Goal: Communication & Community: Ask a question

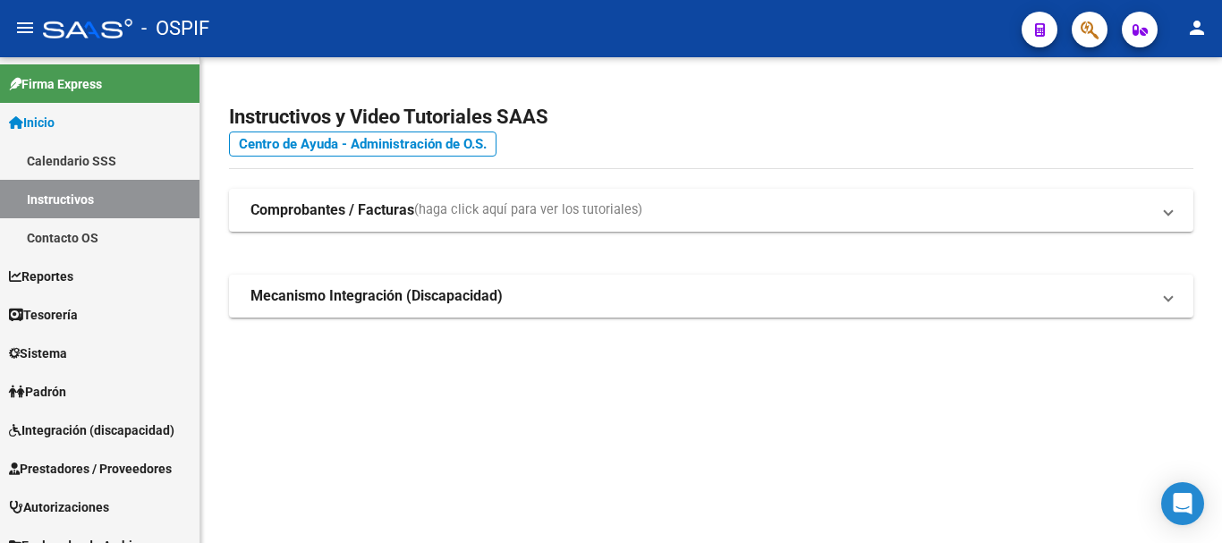
click at [757, 401] on div "Instructivos y Video Tutoriales SAAS Centro de Ayuda - Administración de O.S. C…" at bounding box center [710, 230] width 1021 height 346
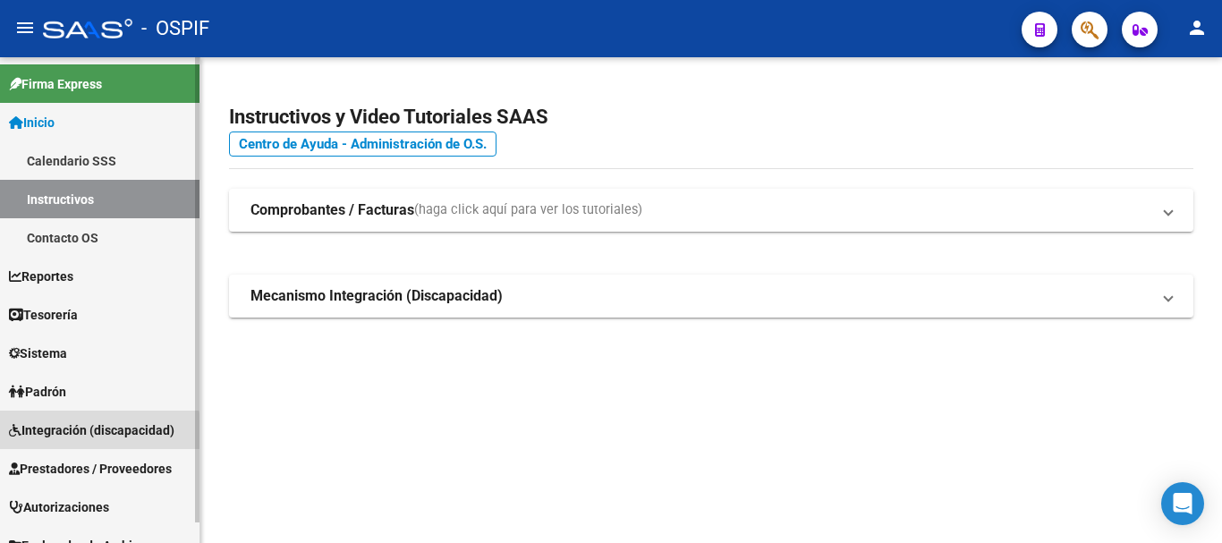
click at [68, 435] on span "Integración (discapacidad)" at bounding box center [91, 430] width 165 height 20
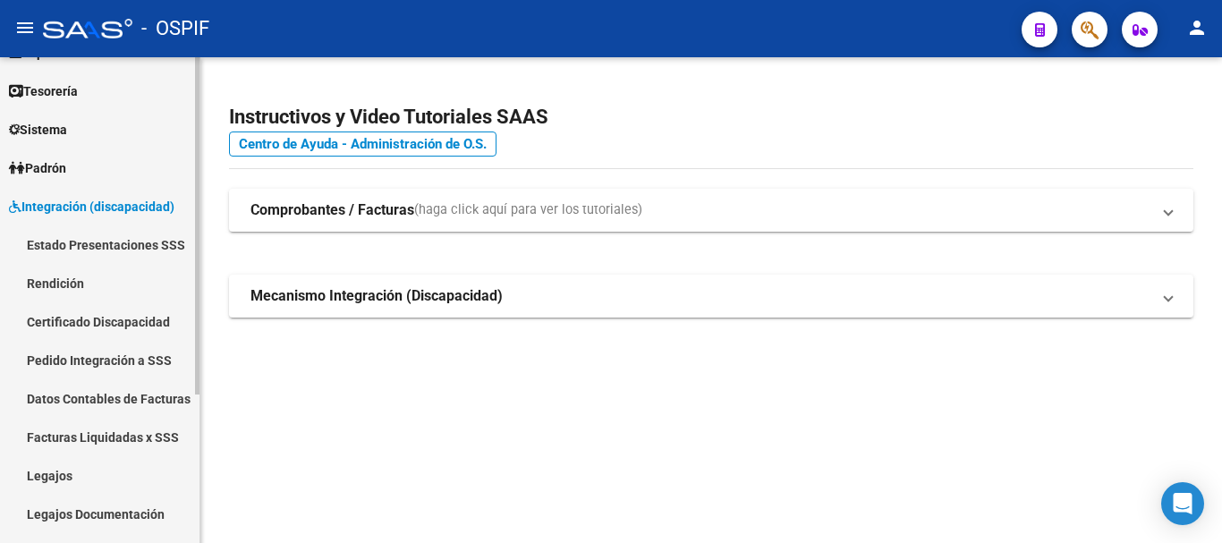
scroll to position [179, 0]
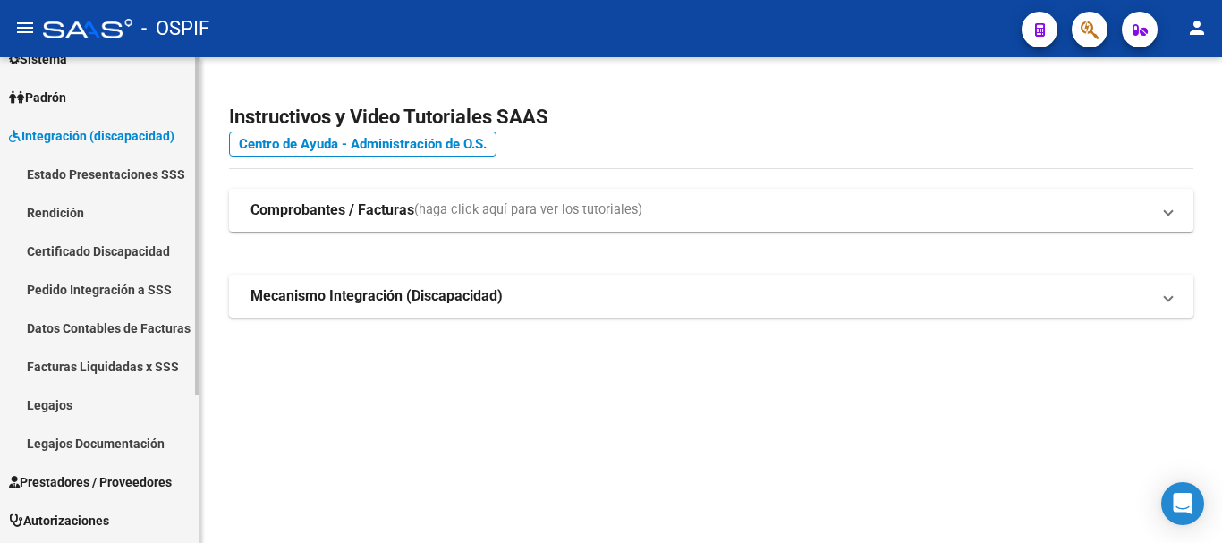
click at [52, 217] on link "Rendición" at bounding box center [99, 212] width 199 height 38
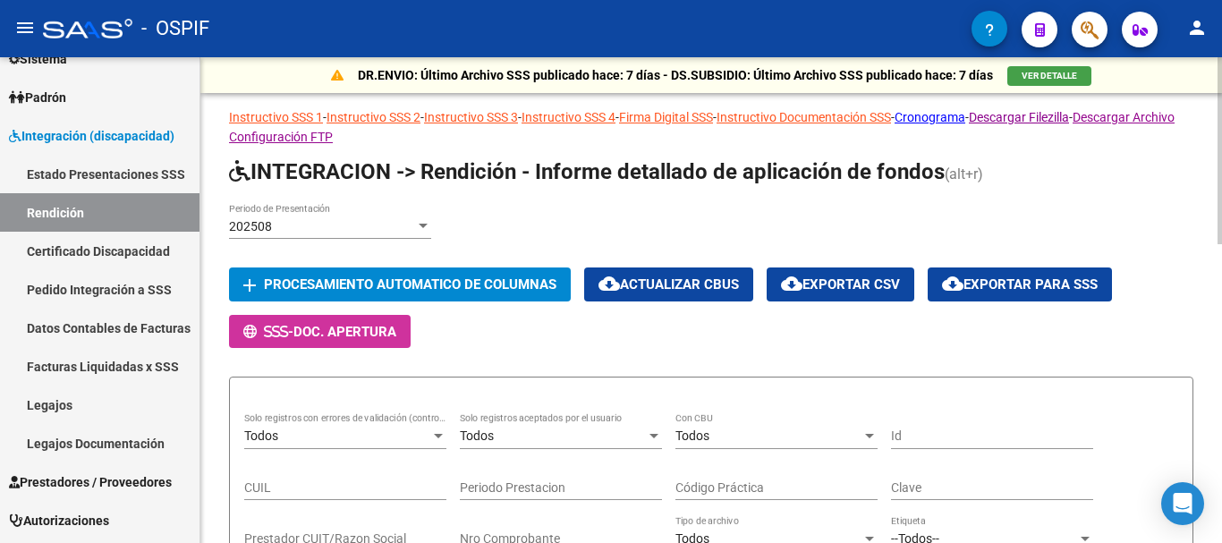
scroll to position [89, 0]
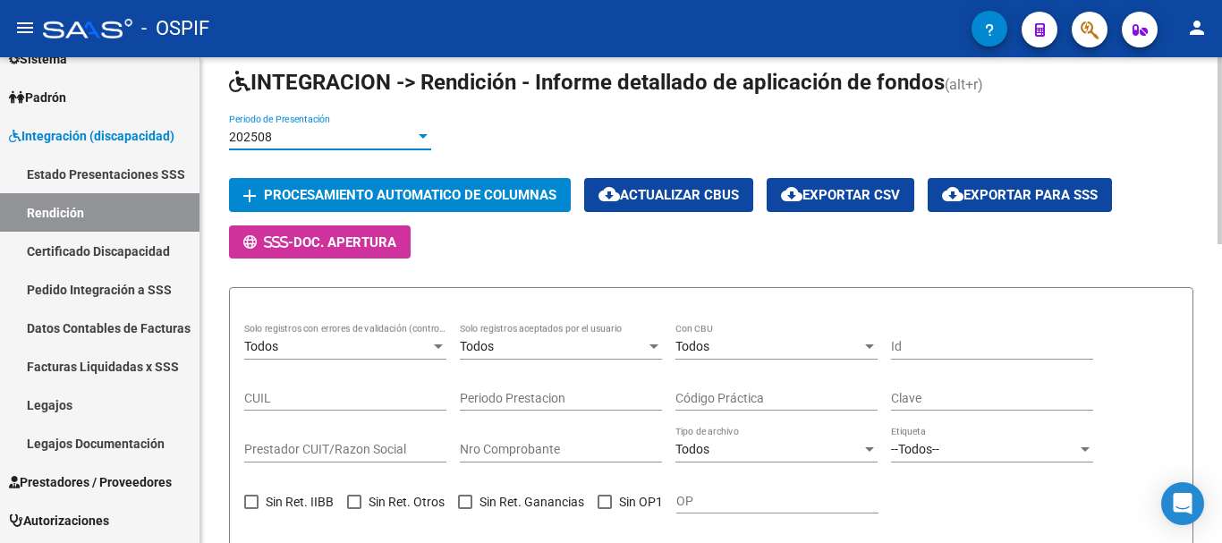
click at [416, 134] on div at bounding box center [423, 137] width 16 height 14
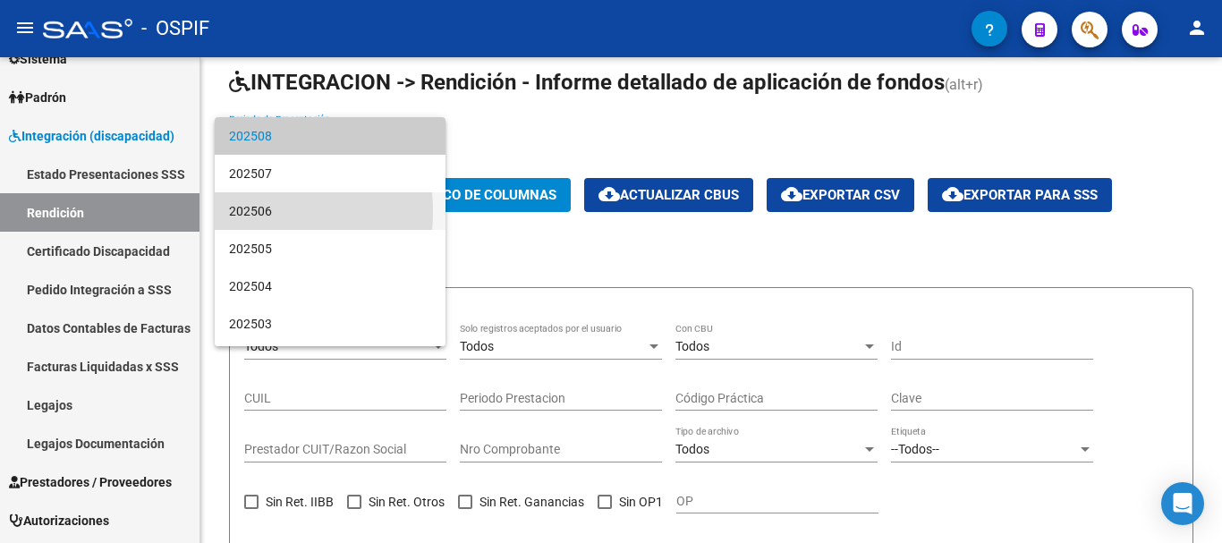
click at [232, 212] on span "202506" at bounding box center [330, 211] width 202 height 38
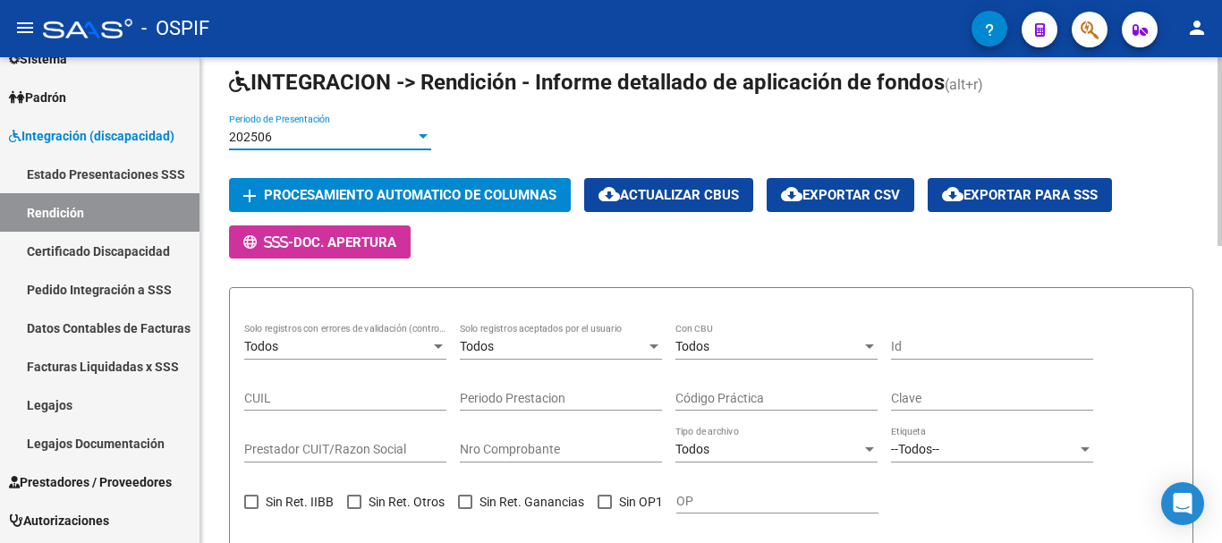
click at [289, 197] on span "Procesamiento automatico de columnas" at bounding box center [410, 196] width 292 height 16
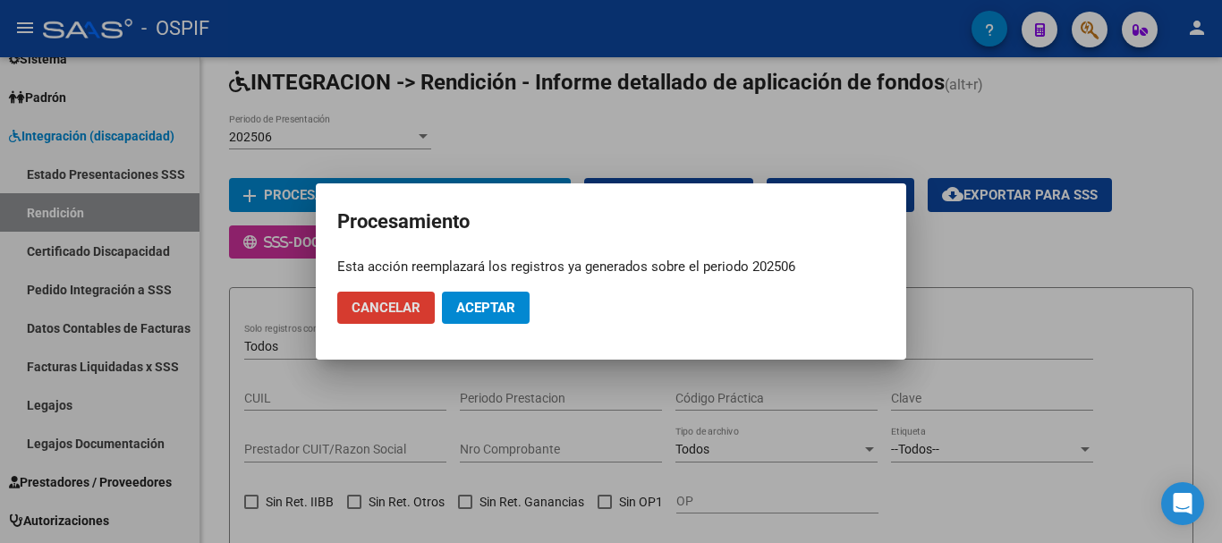
click at [486, 309] on span "Aceptar" at bounding box center [485, 308] width 59 height 16
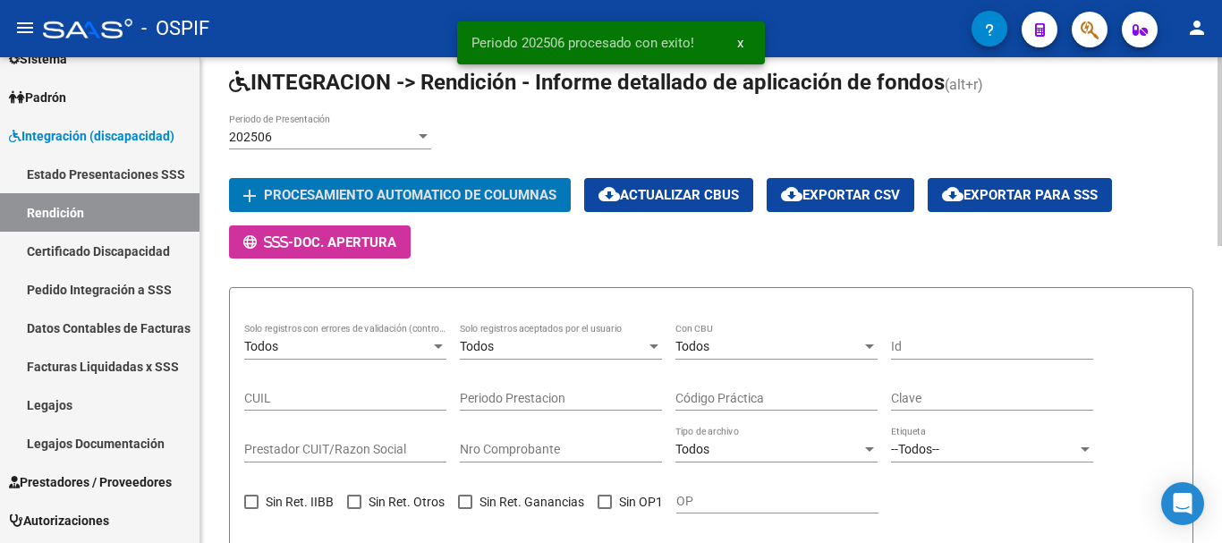
scroll to position [179, 0]
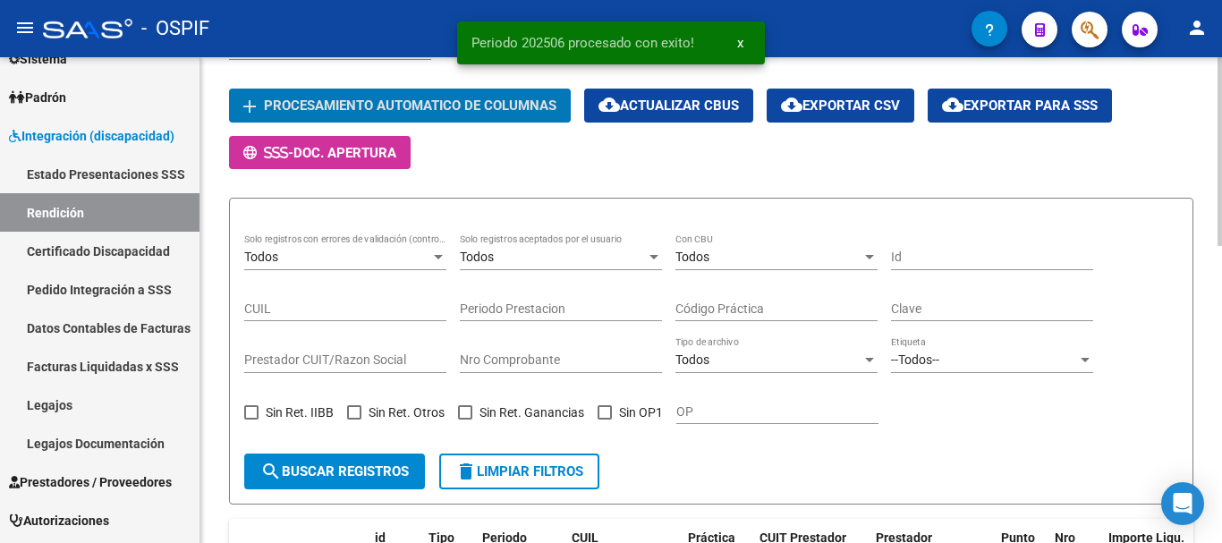
click at [1082, 362] on div at bounding box center [1085, 360] width 16 height 14
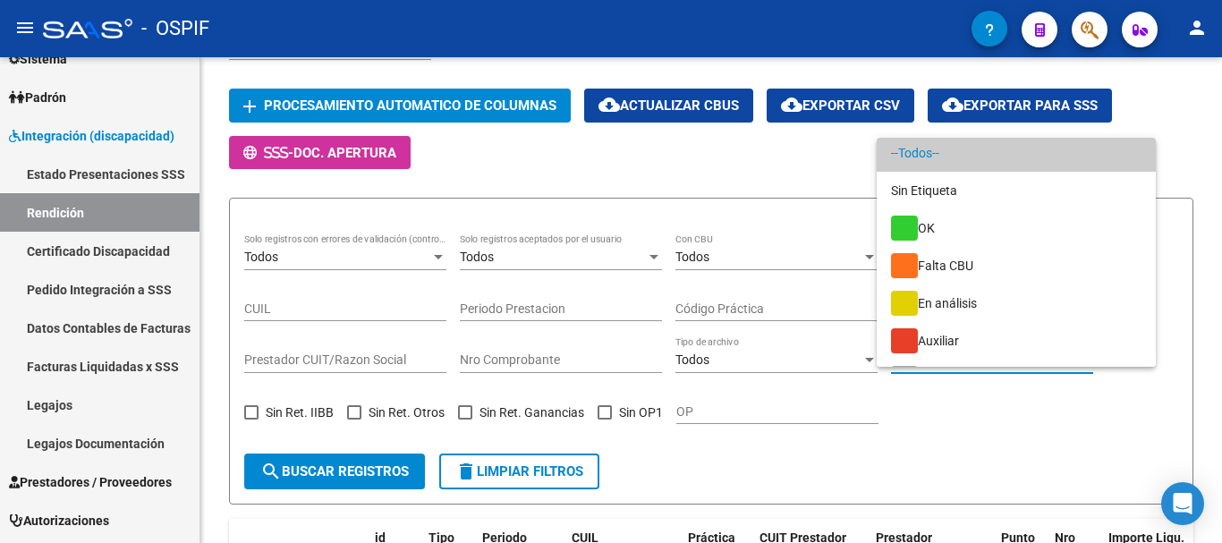
scroll to position [0, 0]
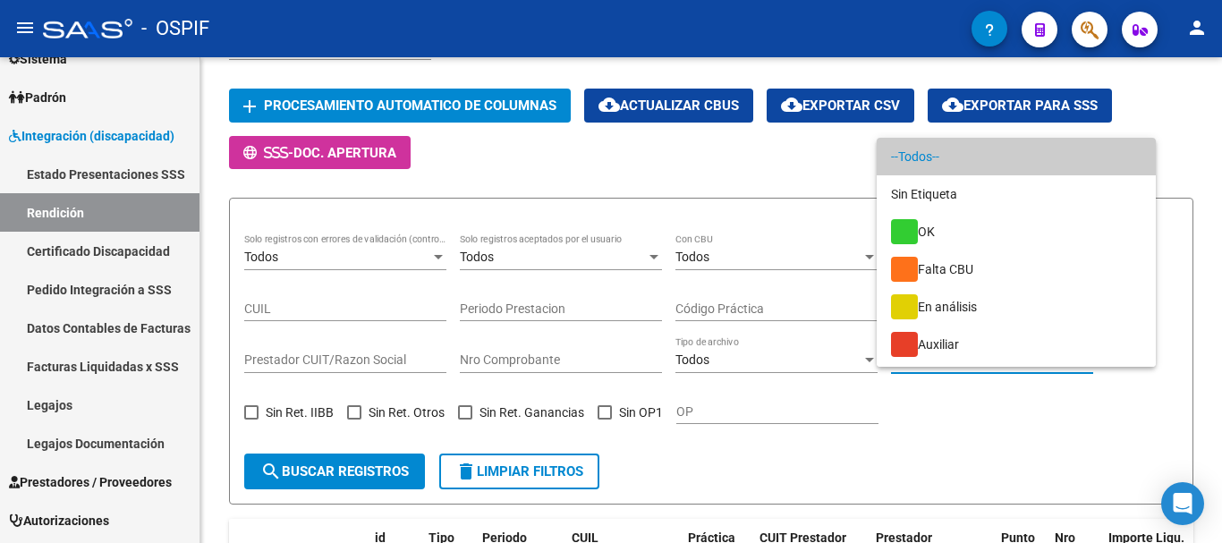
click at [719, 367] on div at bounding box center [611, 271] width 1222 height 543
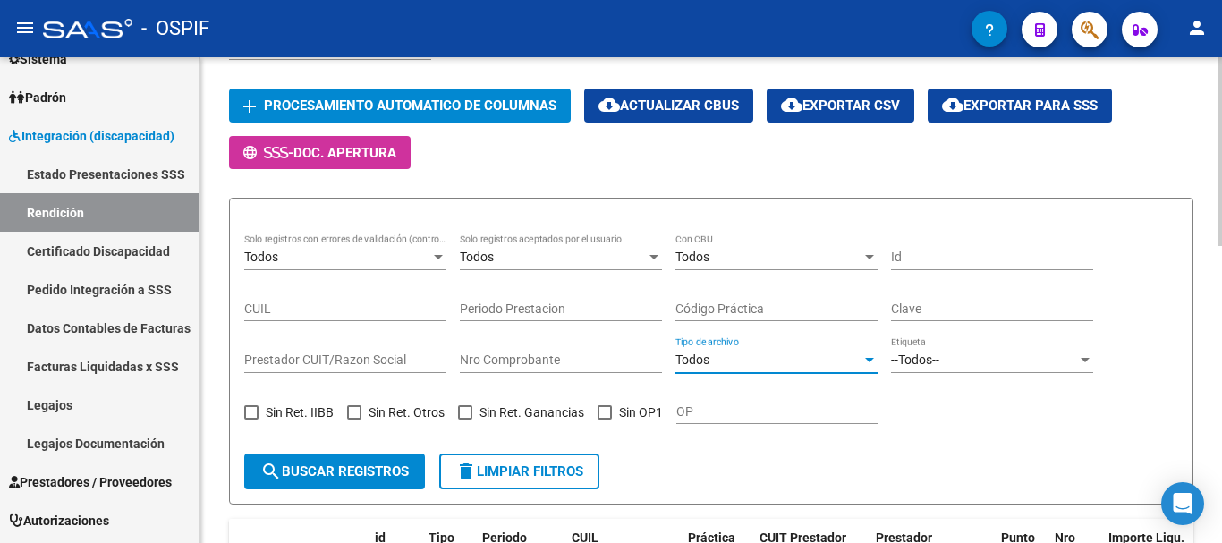
click at [861, 360] on div at bounding box center [869, 360] width 16 height 14
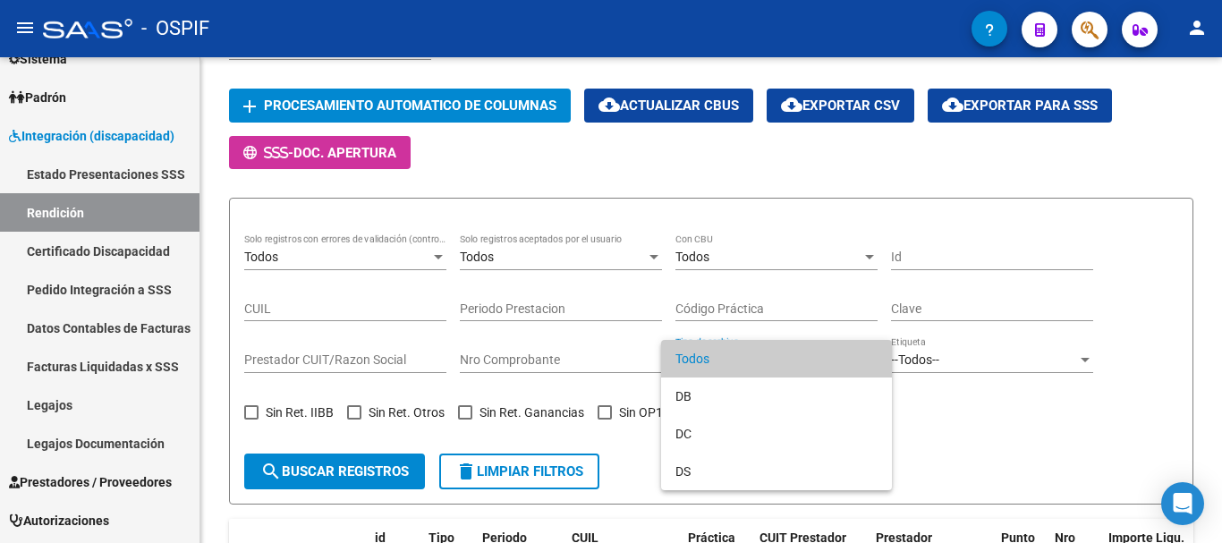
click at [926, 412] on div at bounding box center [611, 271] width 1222 height 543
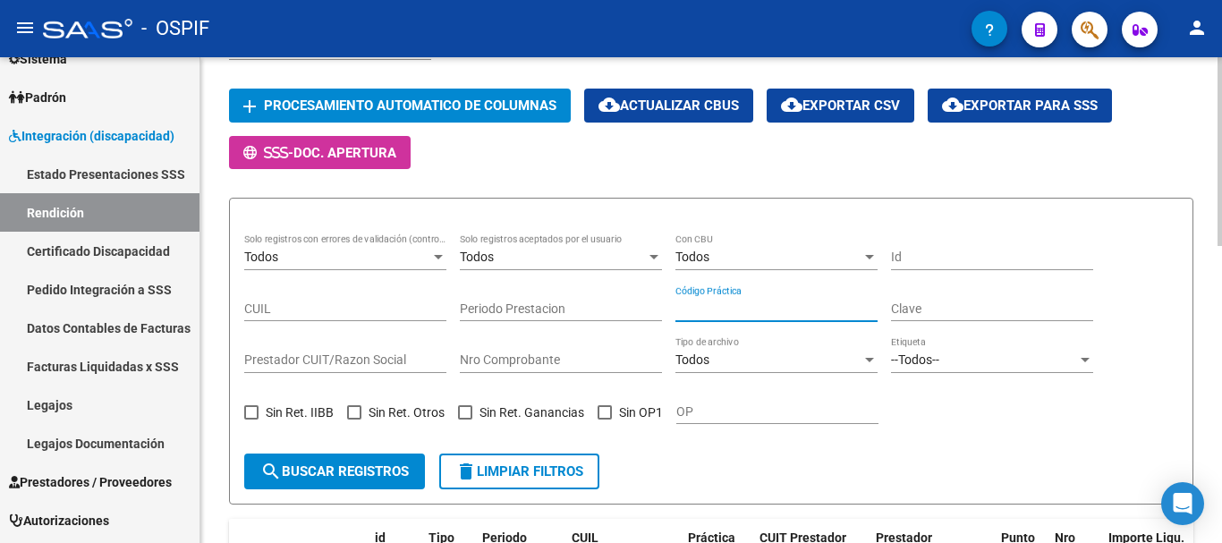
click at [708, 309] on input "Código Práctica" at bounding box center [776, 308] width 202 height 15
click at [651, 261] on div at bounding box center [654, 257] width 16 height 14
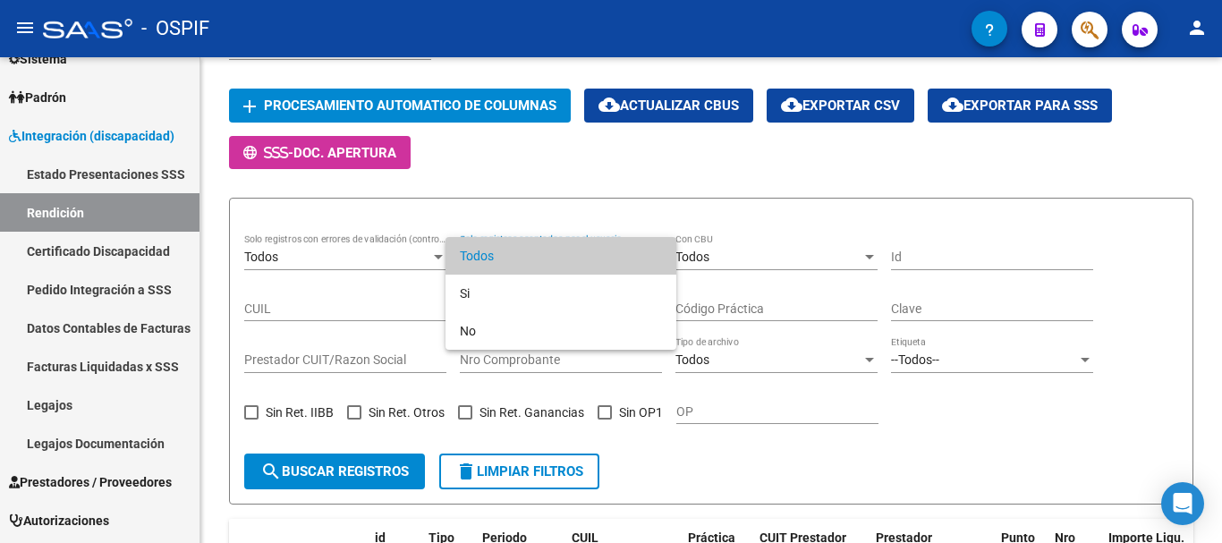
click at [1173, 130] on div at bounding box center [611, 271] width 1222 height 543
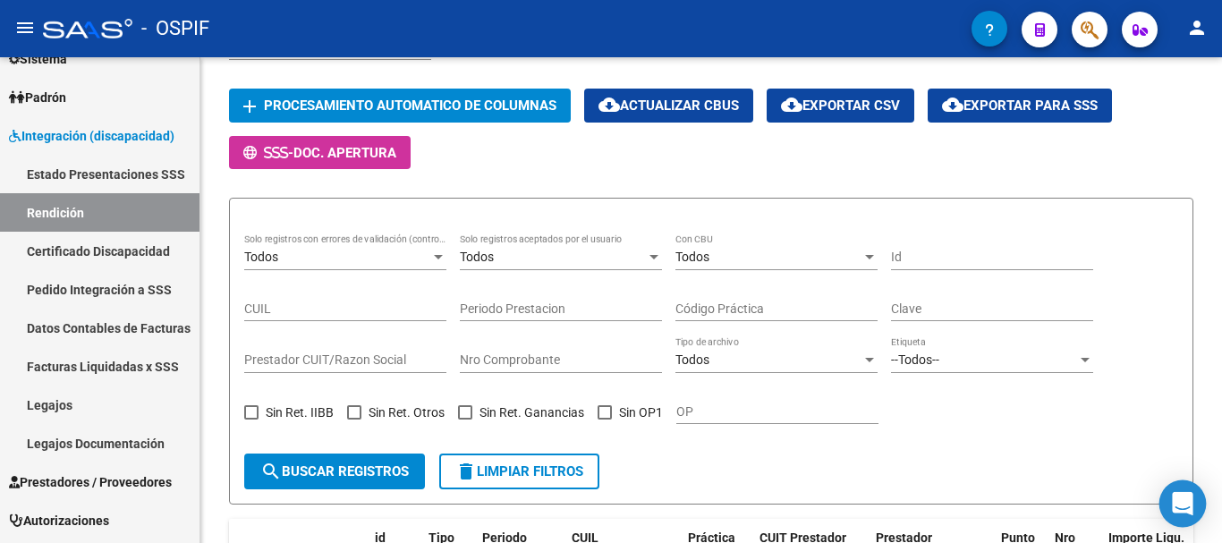
click at [1182, 508] on icon "Open Intercom Messenger" at bounding box center [1182, 503] width 23 height 23
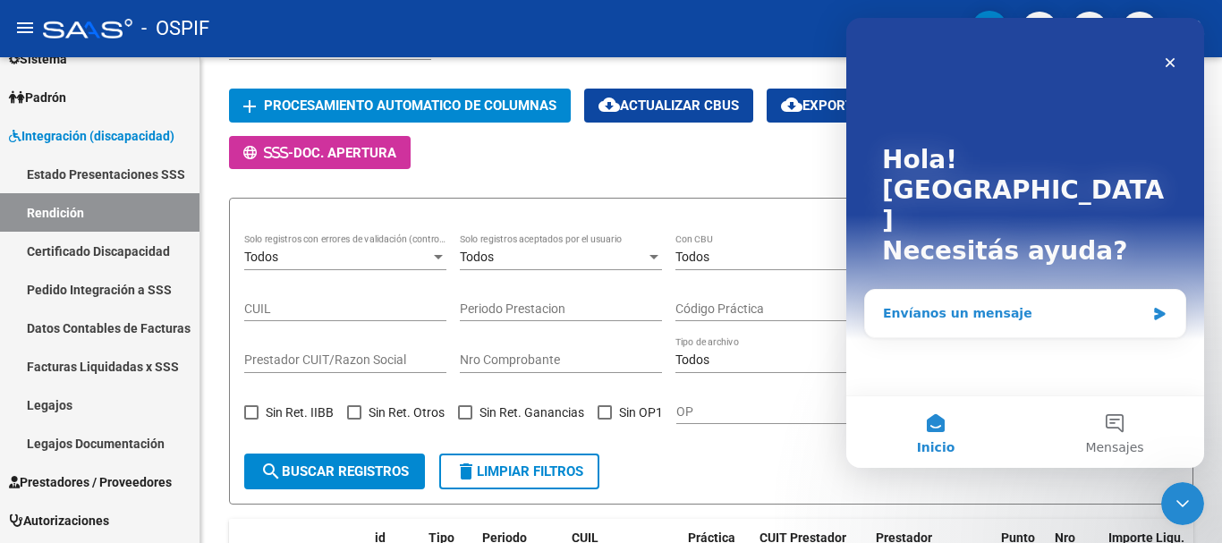
click at [974, 304] on div "Envíanos un mensaje" at bounding box center [1014, 313] width 262 height 19
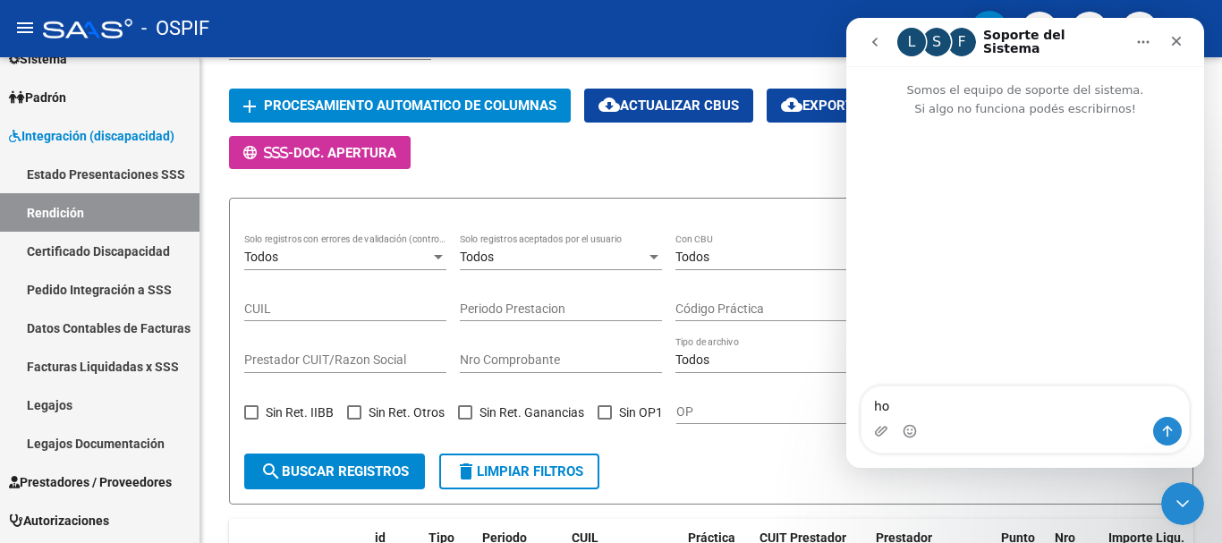
type textarea "h"
type textarea "Hola buenas tardes"
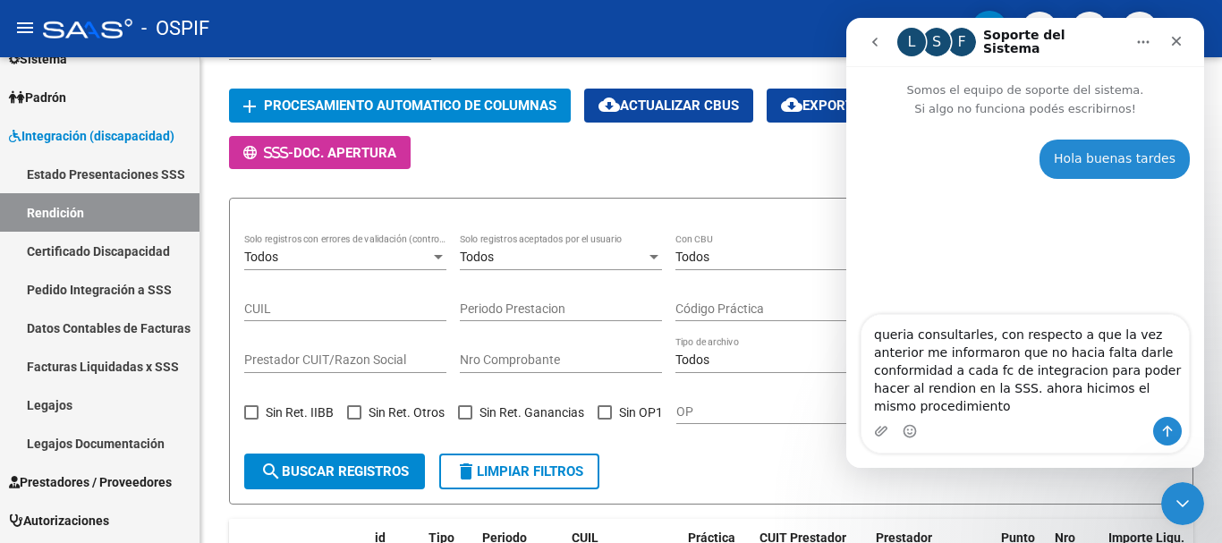
click at [1139, 388] on textarea "queria consultarles, con respecto a que la vez anterior me informaron que no ha…" at bounding box center [1024, 366] width 327 height 102
click at [1136, 405] on textarea "quería consultarles, con respecto a que la vez anterior me informaron que no ha…" at bounding box center [1024, 366] width 327 height 102
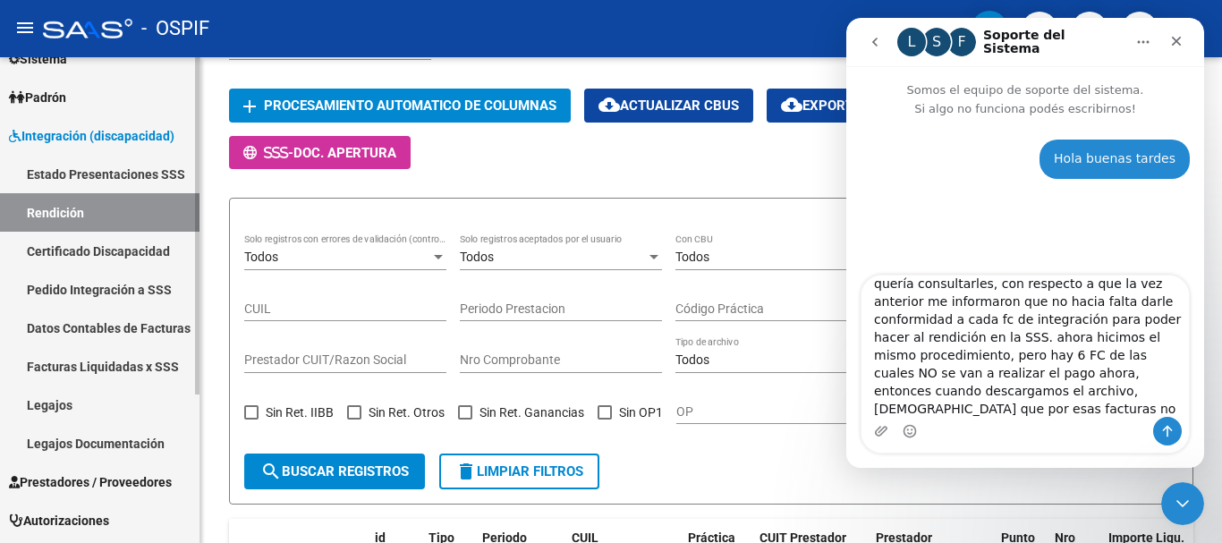
scroll to position [30, 0]
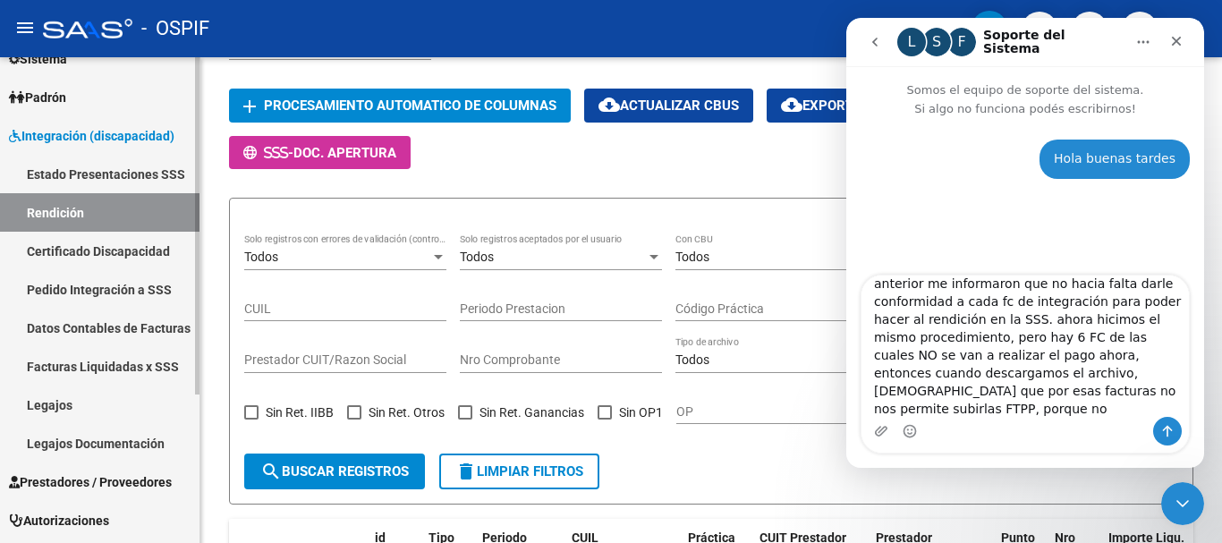
type textarea "quería consultarles, con respecto a que la vez anterior me informaron que no ha…"
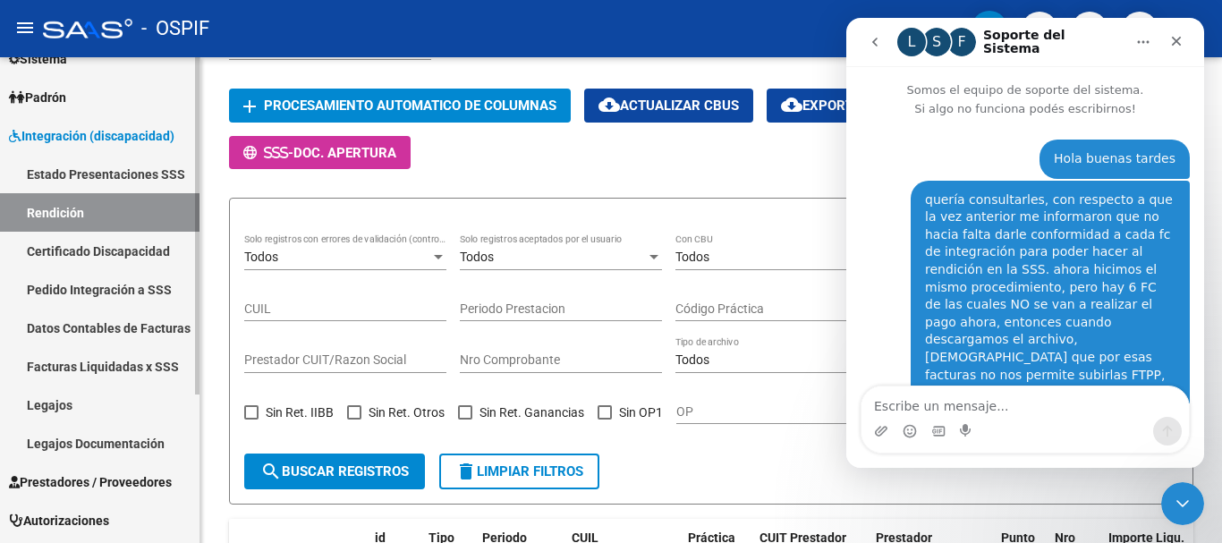
scroll to position [11, 0]
